Goal: Information Seeking & Learning: Learn about a topic

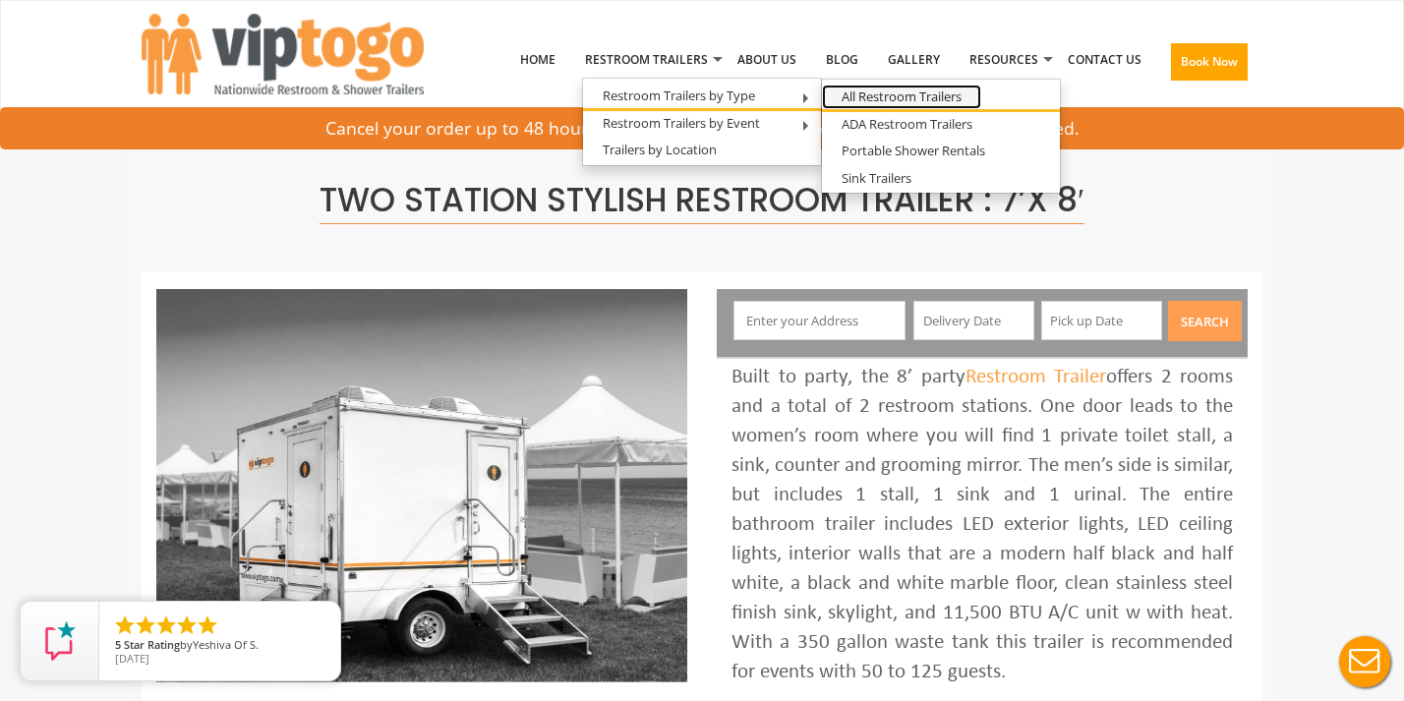
click at [909, 95] on link "All Restroom Trailers" at bounding box center [901, 97] width 159 height 25
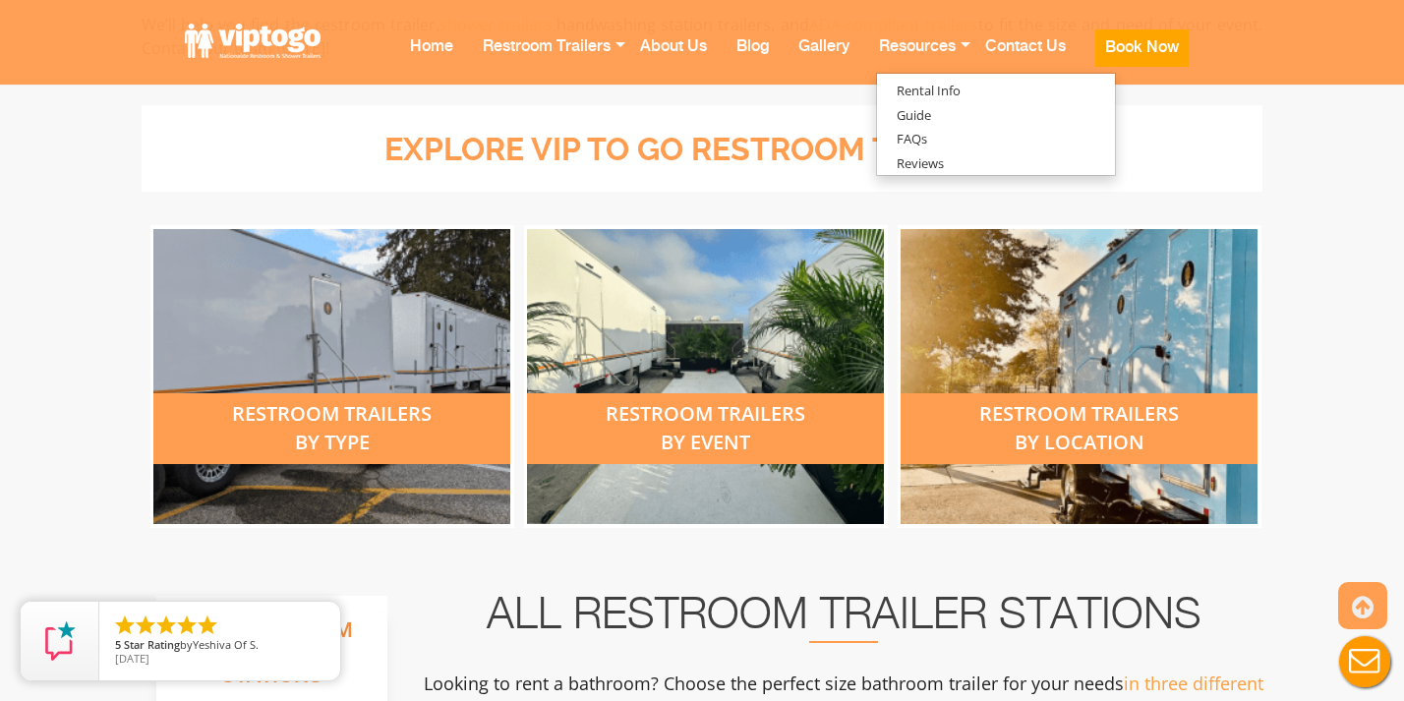
scroll to position [704, 0]
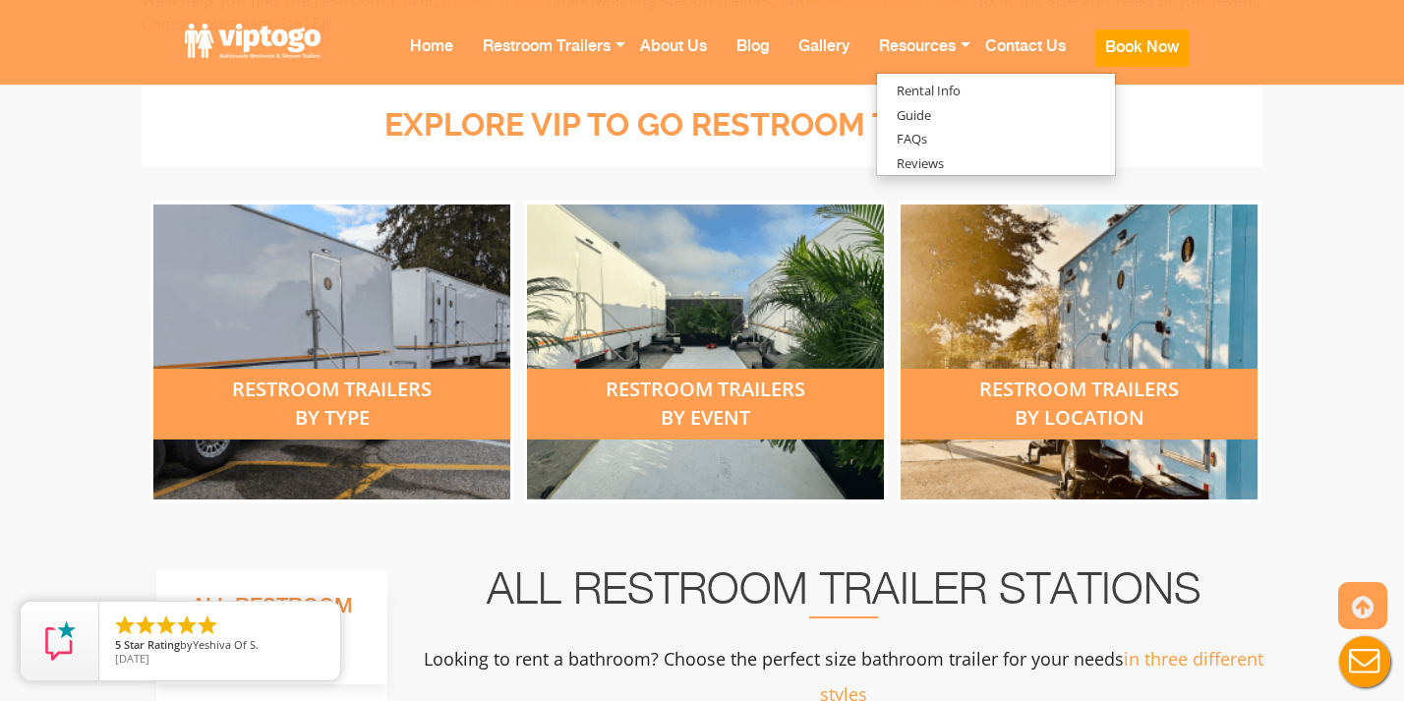
click at [764, 401] on div "restroom trailers by event" at bounding box center [705, 404] width 357 height 71
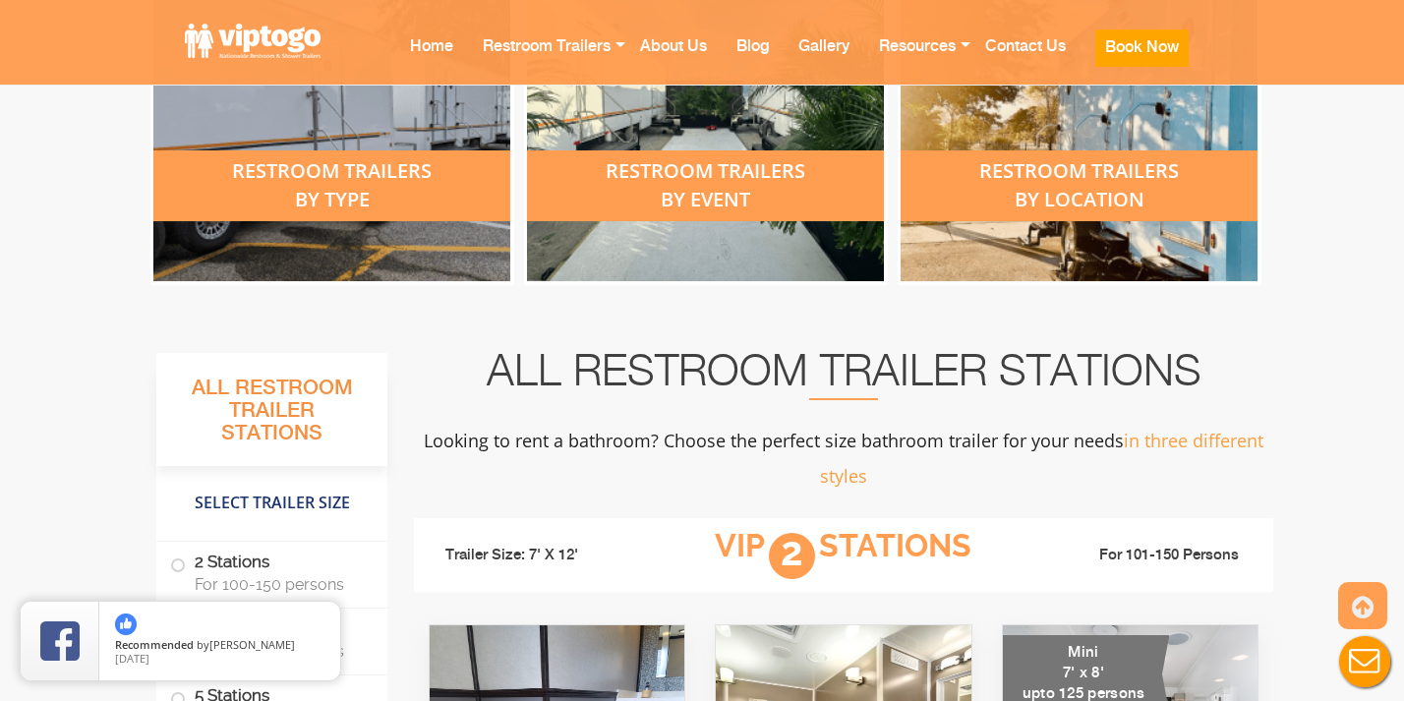
scroll to position [1043, 0]
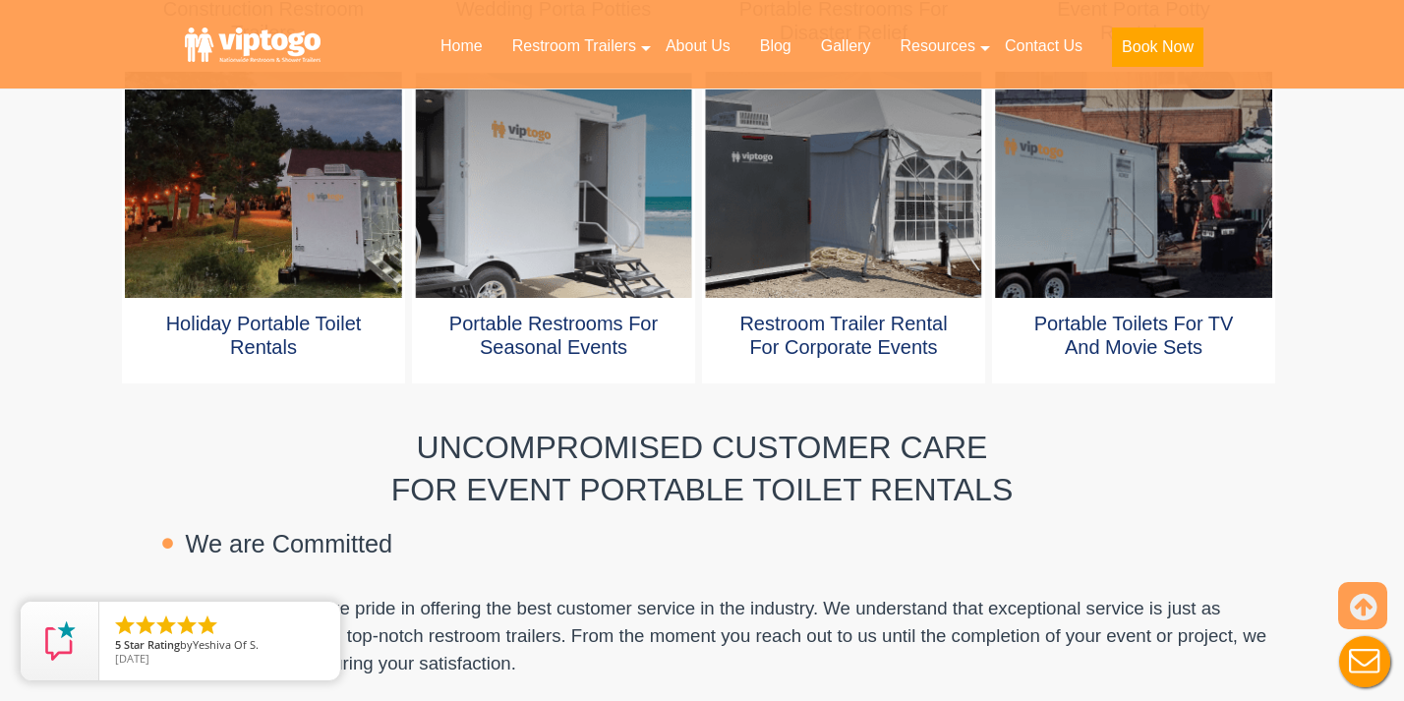
scroll to position [1405, 0]
